Goal: Information Seeking & Learning: Learn about a topic

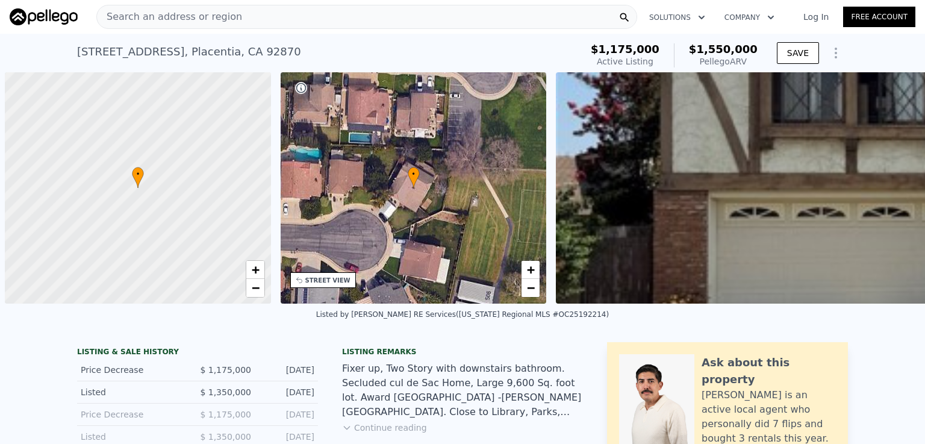
scroll to position [0, 5]
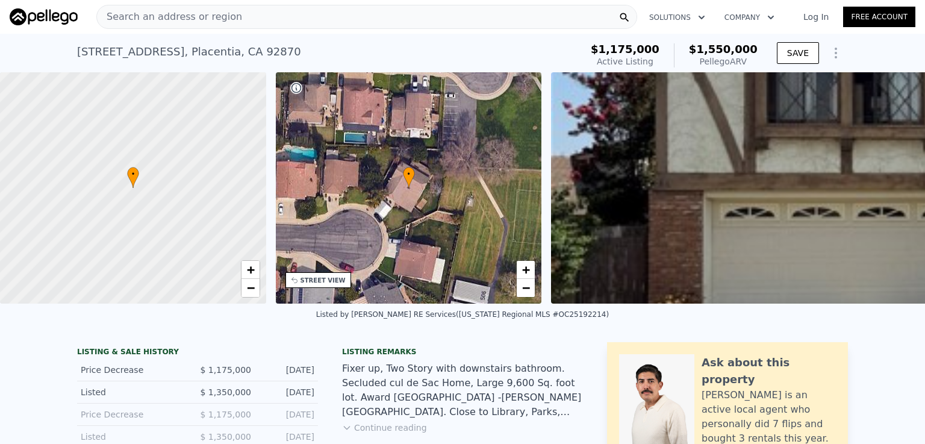
click at [177, 16] on span "Search an address or region" at bounding box center [169, 17] width 145 height 14
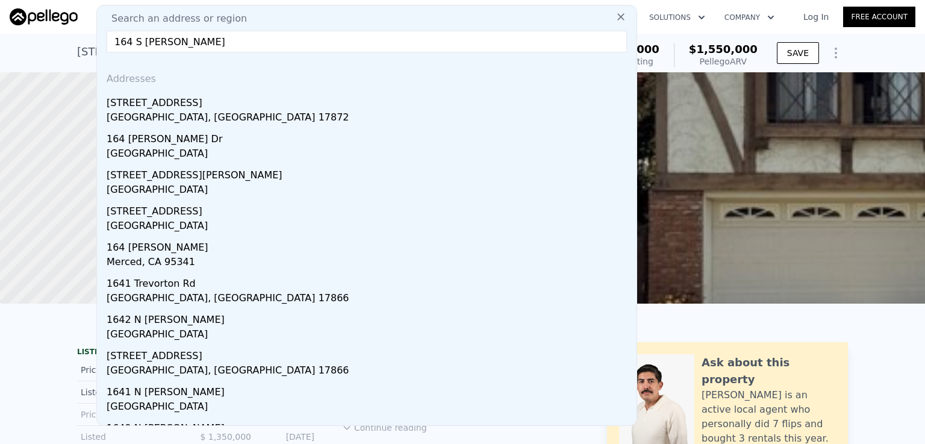
type input "[STREET_ADDRESS][PERSON_NAME]"
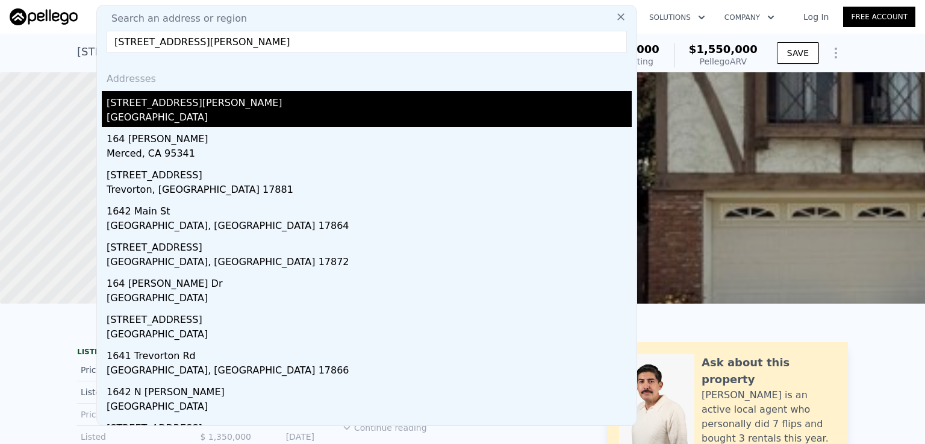
click at [176, 107] on div "[STREET_ADDRESS][PERSON_NAME]" at bounding box center [369, 100] width 525 height 19
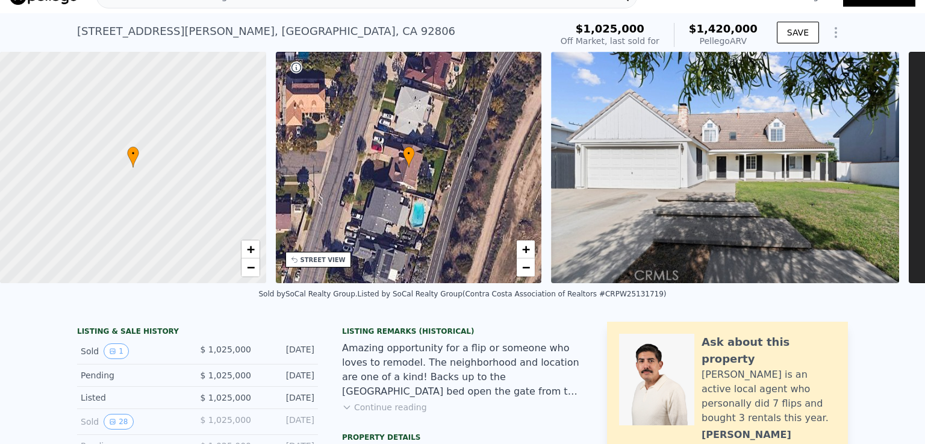
scroll to position [4, 0]
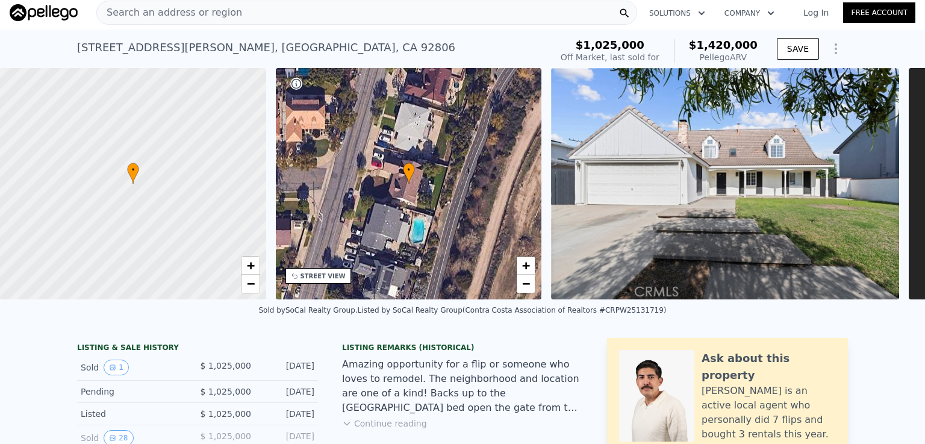
click at [272, 17] on div "Search an address or region" at bounding box center [366, 13] width 541 height 24
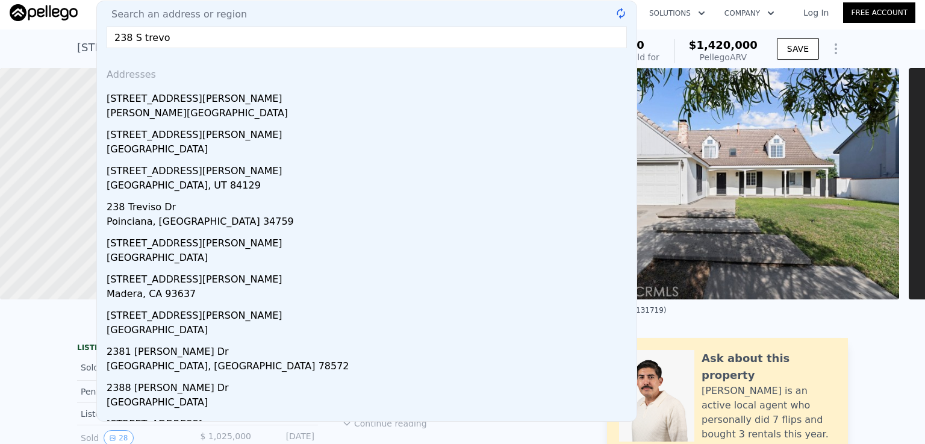
type input "238 [PERSON_NAME]"
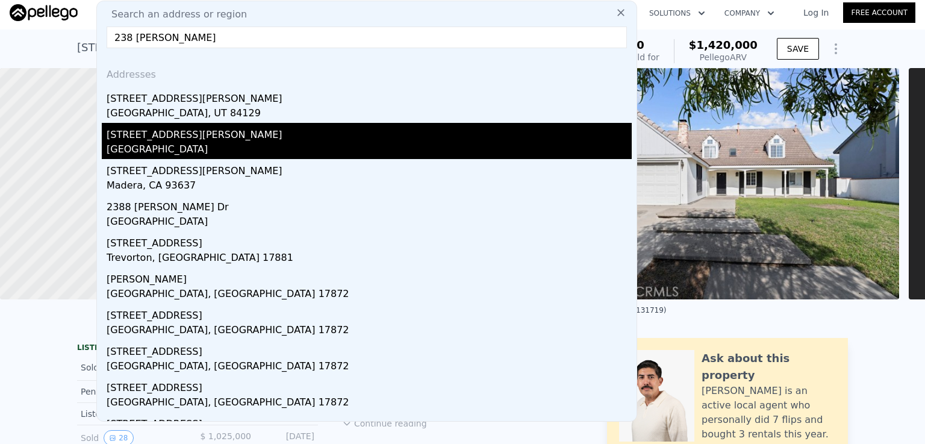
click at [201, 136] on div "[STREET_ADDRESS][PERSON_NAME]" at bounding box center [369, 132] width 525 height 19
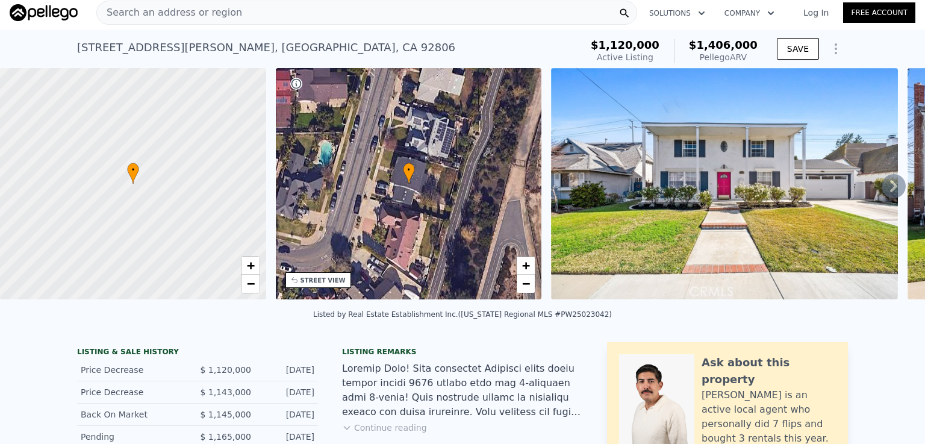
click at [484, 40] on div "[STREET_ADDRESS] Active at $1.120m (~ARV $1.406m )" at bounding box center [326, 51] width 499 height 34
click at [151, 14] on span "Search an address or region" at bounding box center [169, 12] width 145 height 14
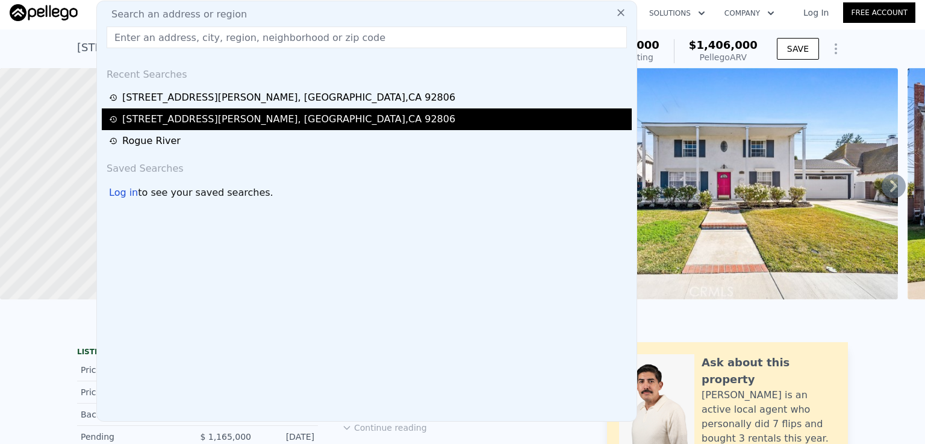
click at [222, 120] on div "[STREET_ADDRESS]" at bounding box center [288, 119] width 333 height 14
type input "5"
type input "3"
type input "2659"
type input "8800"
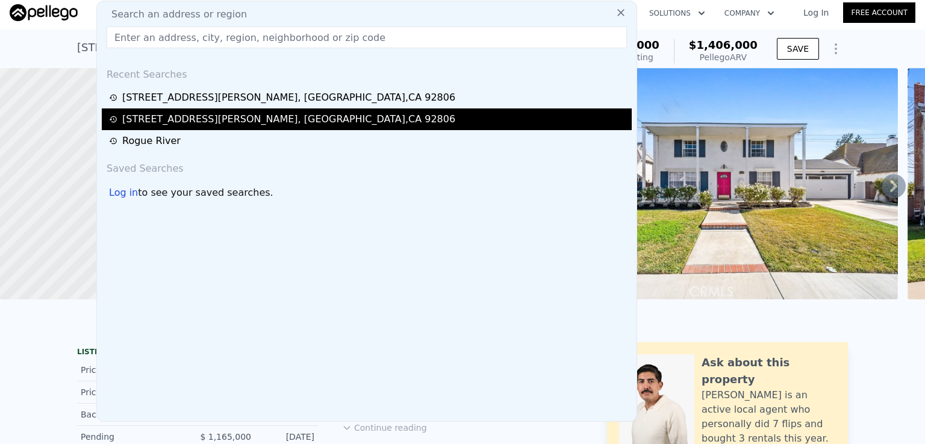
checkbox input "true"
type input "$ 1,420,000"
type input "$ 226,715"
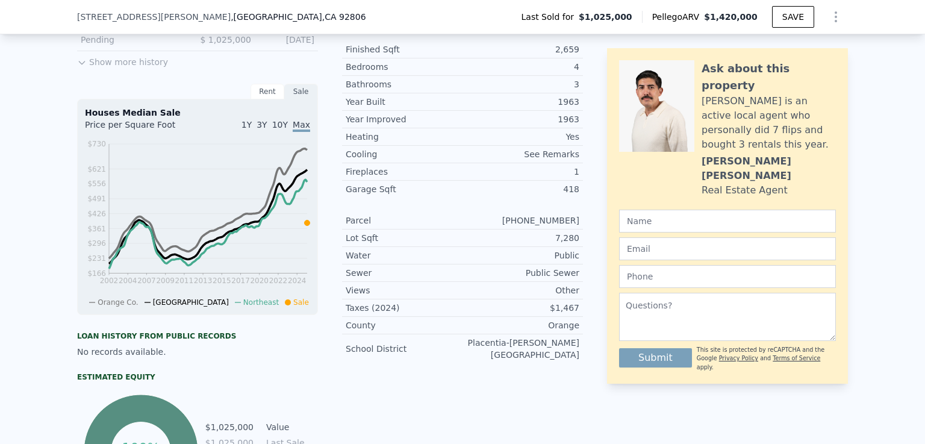
scroll to position [363, 0]
